Goal: Check status: Check status

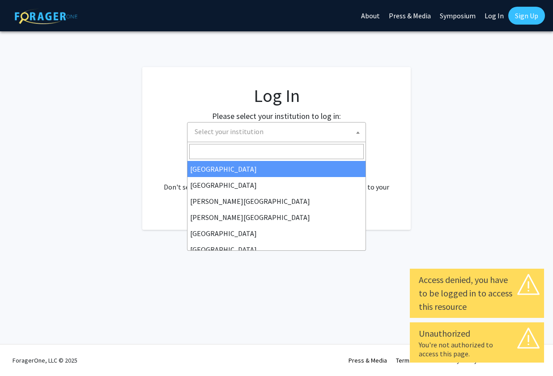
click at [352, 130] on span "Select your institution" at bounding box center [278, 132] width 175 height 18
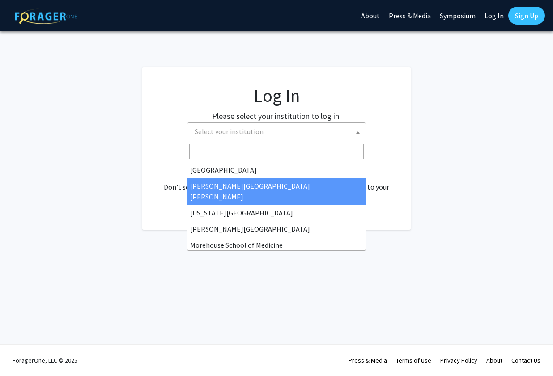
scroll to position [163, 0]
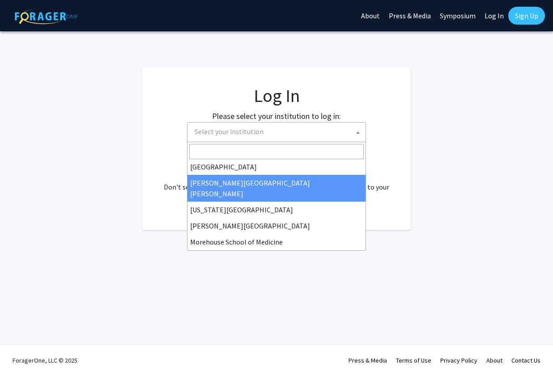
select select "1"
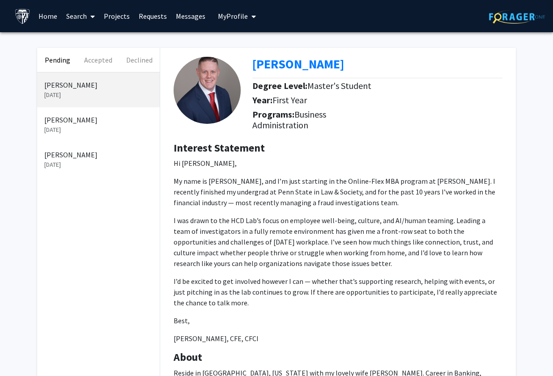
click at [73, 129] on p "[DATE]" at bounding box center [98, 129] width 108 height 9
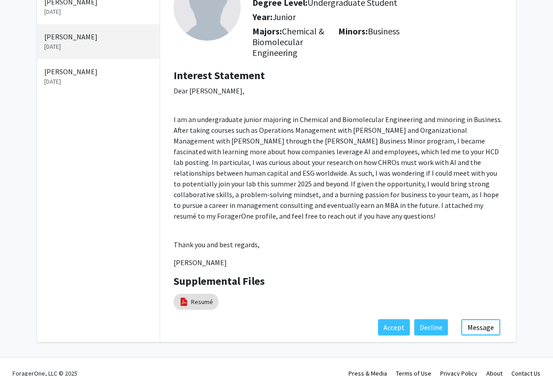
scroll to position [86, 0]
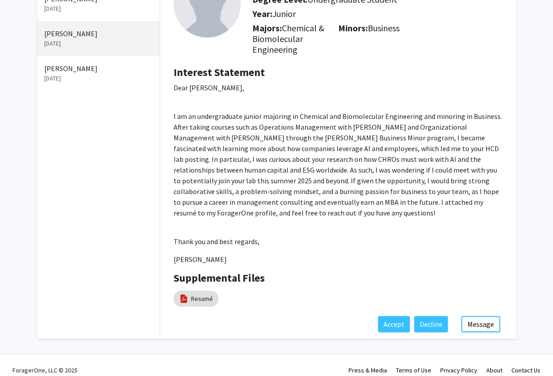
click at [58, 74] on p "[PERSON_NAME]" at bounding box center [98, 68] width 108 height 11
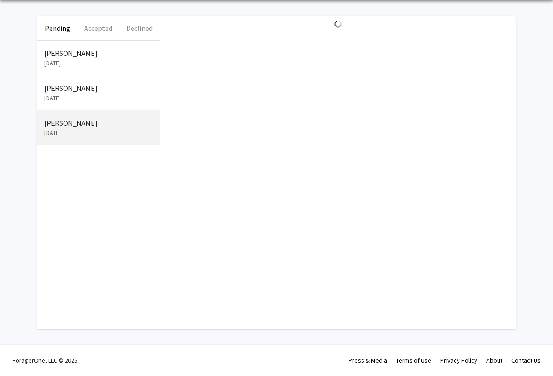
scroll to position [33, 0]
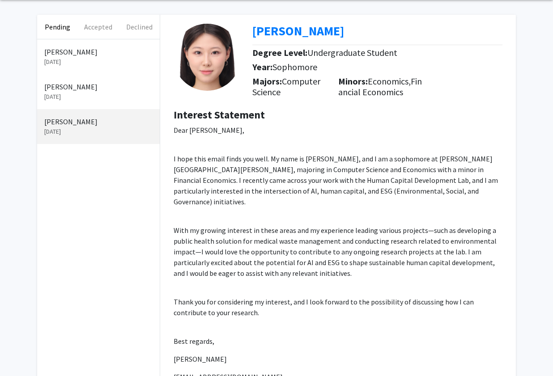
click at [81, 56] on p "[PERSON_NAME]" at bounding box center [98, 52] width 108 height 11
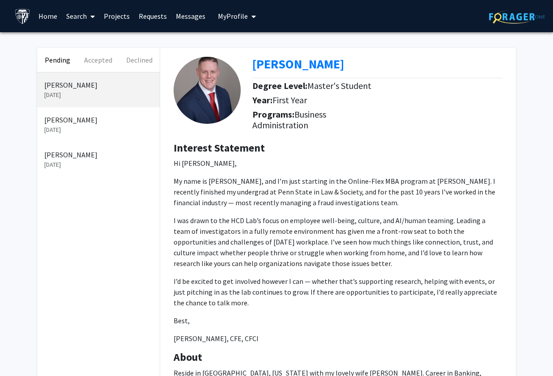
click at [60, 127] on p "[DATE]" at bounding box center [98, 129] width 108 height 9
